Goal: Transaction & Acquisition: Purchase product/service

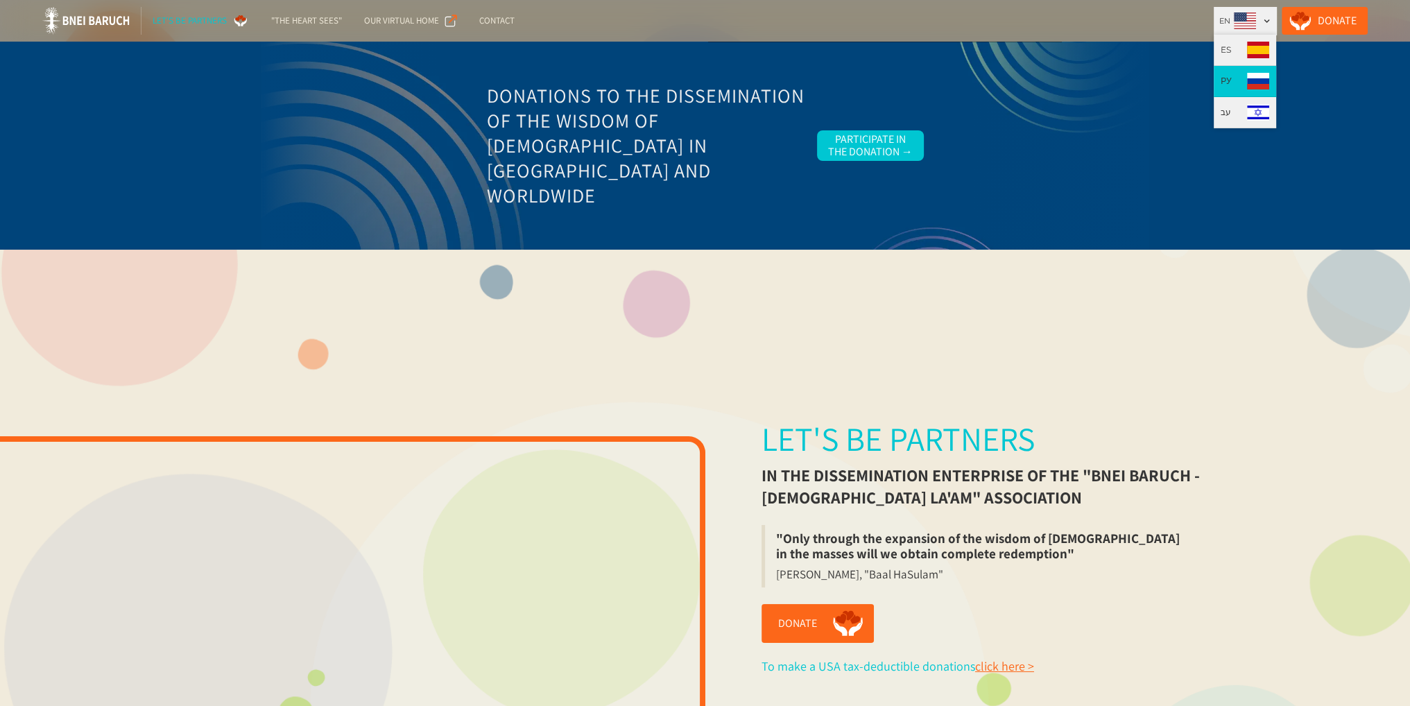
click at [1254, 81] on link "РУ" at bounding box center [1245, 81] width 62 height 31
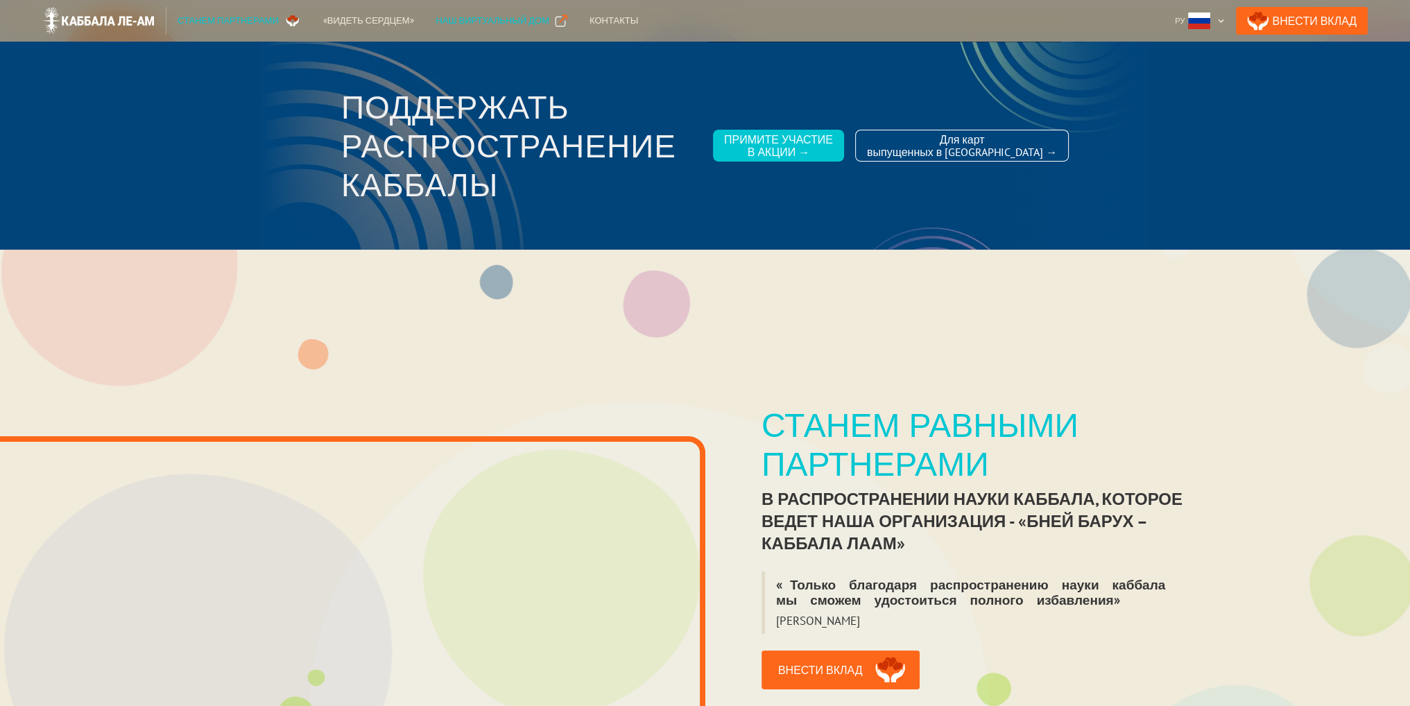
click at [467, 22] on div "Наш виртуальный дом" at bounding box center [492, 21] width 113 height 14
click at [813, 146] on div "Примите участие в акции →" at bounding box center [778, 145] width 109 height 25
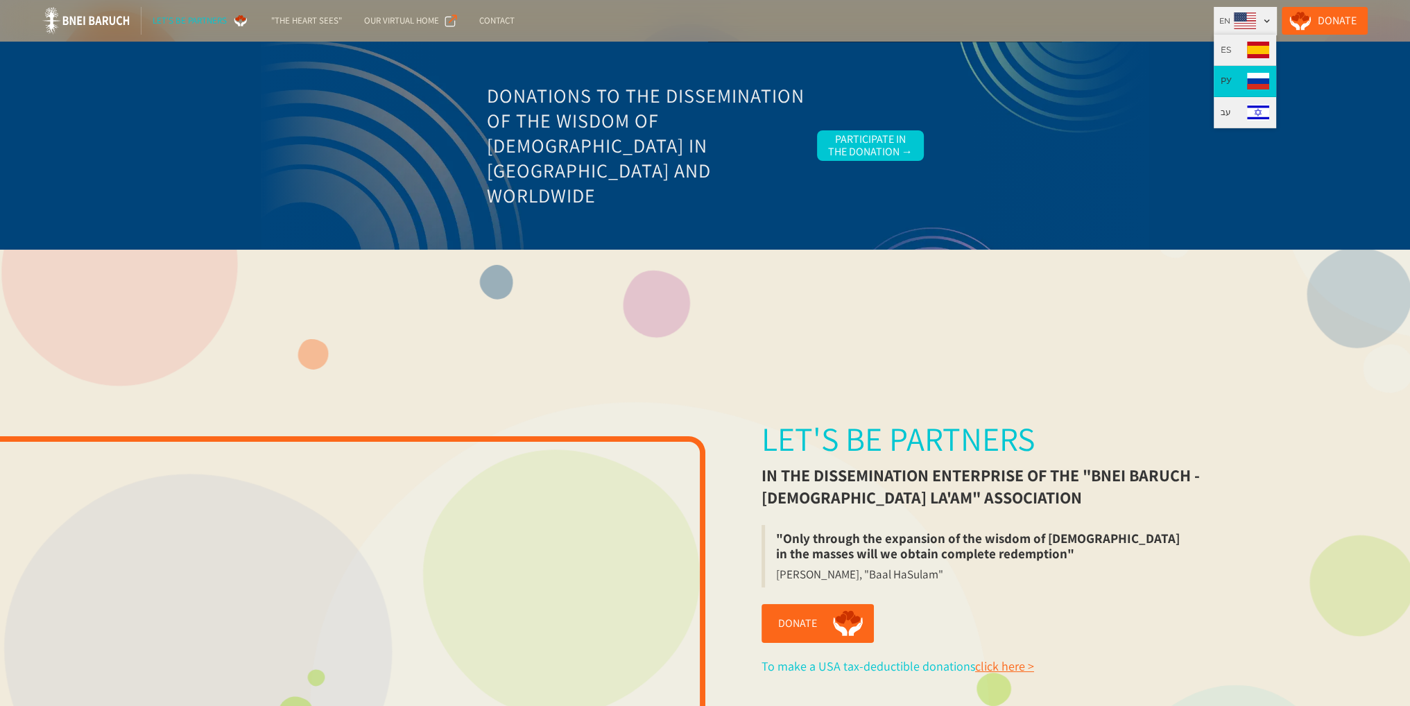
click at [1254, 80] on link "РУ" at bounding box center [1245, 81] width 62 height 31
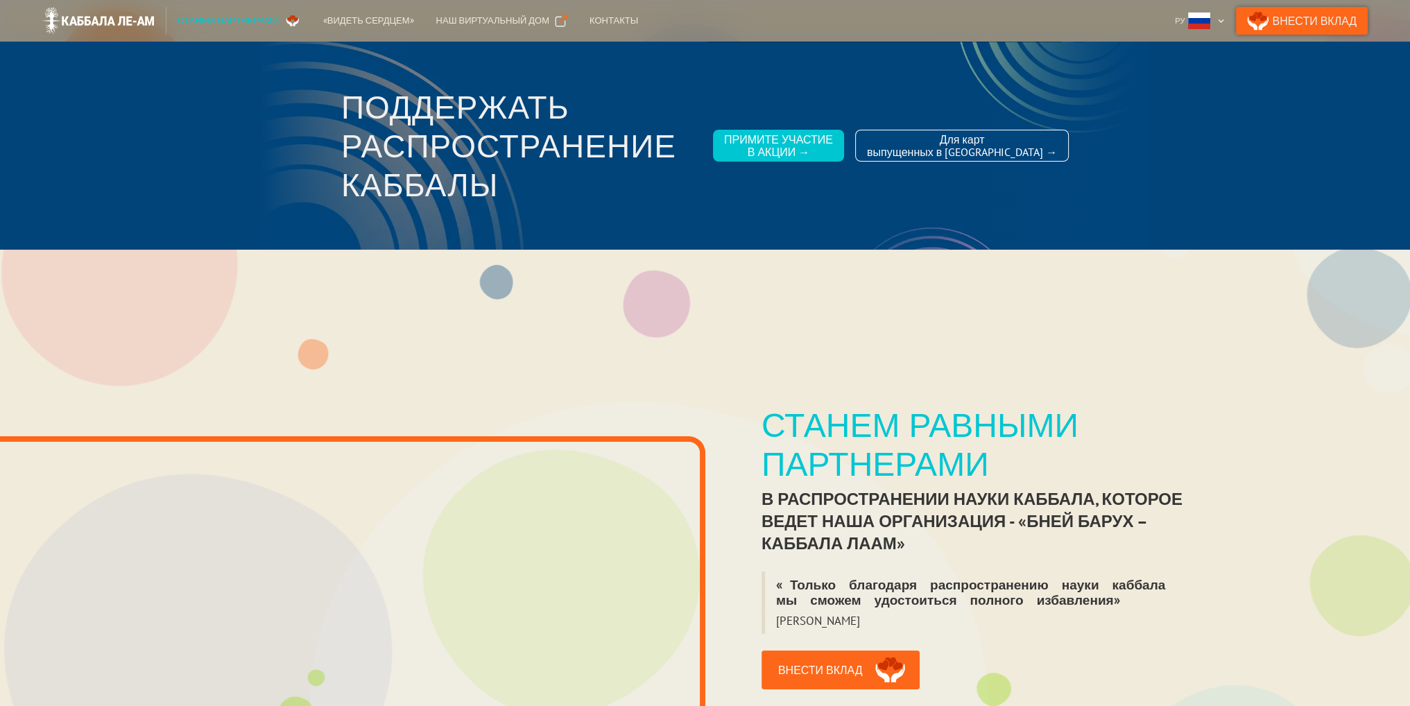
click at [1302, 17] on link "Внести Вклад" at bounding box center [1302, 21] width 132 height 28
